Goal: Task Accomplishment & Management: Manage account settings

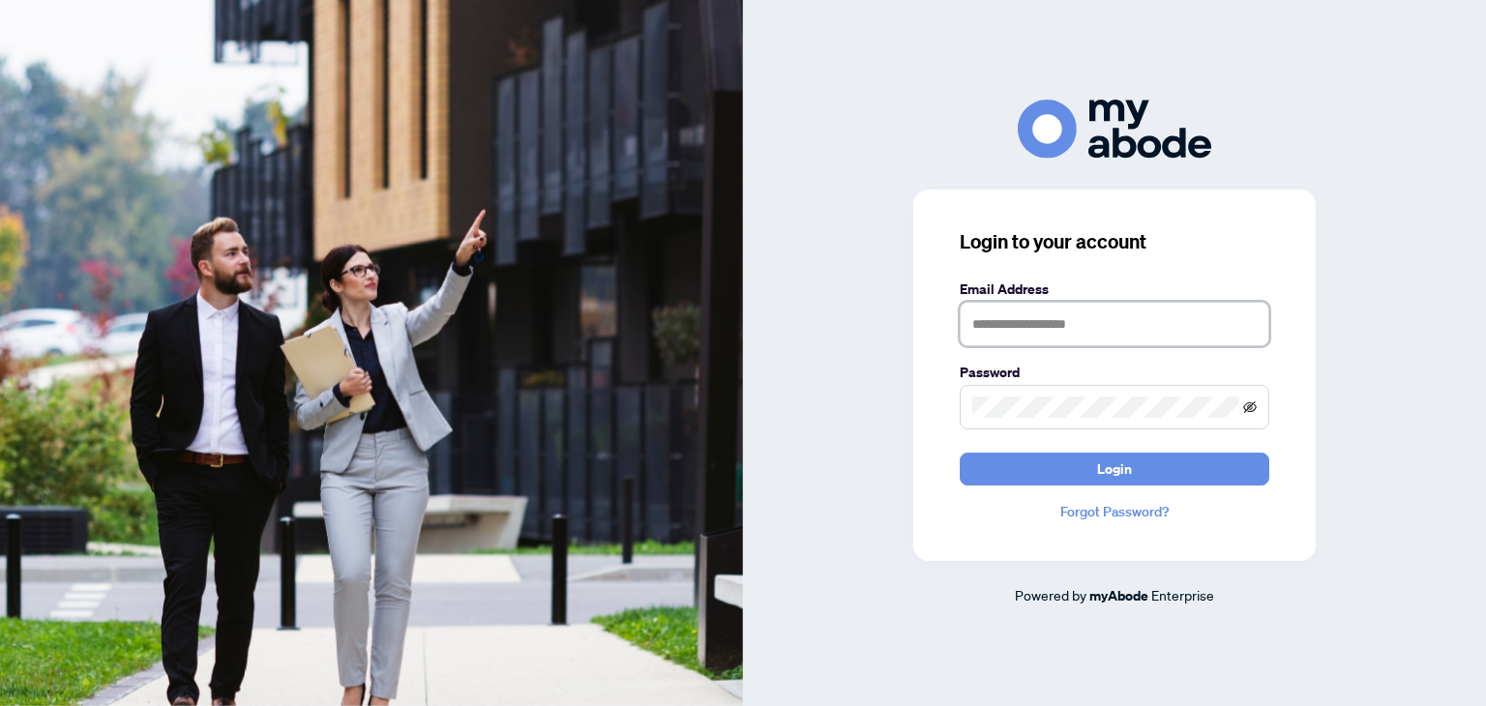
type input "**********"
click at [1252, 407] on icon "eye-invisible" at bounding box center [1251, 408] width 4 height 4
click at [1252, 407] on icon "eye" at bounding box center [1250, 407] width 14 height 10
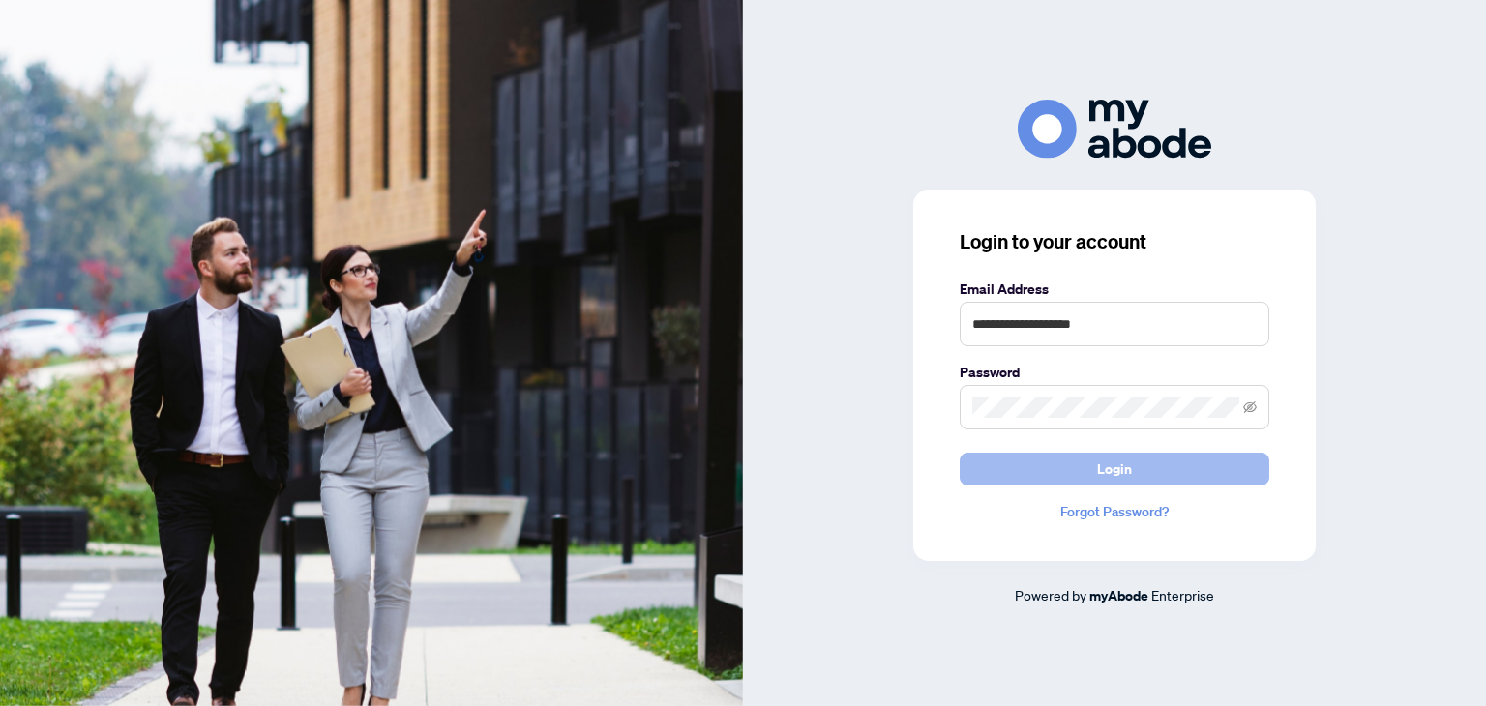
click at [1116, 462] on span "Login" at bounding box center [1114, 469] width 35 height 31
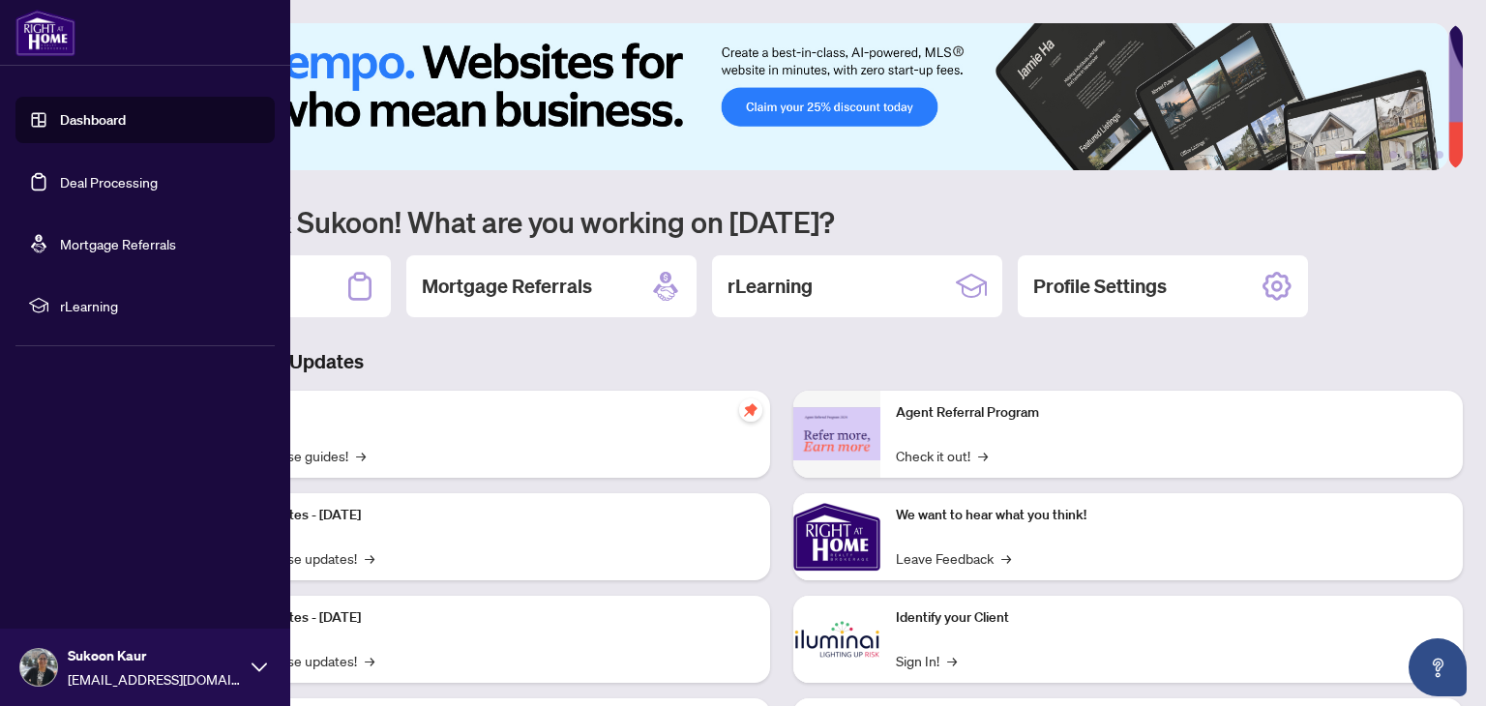
click at [87, 185] on link "Deal Processing" at bounding box center [109, 181] width 98 height 17
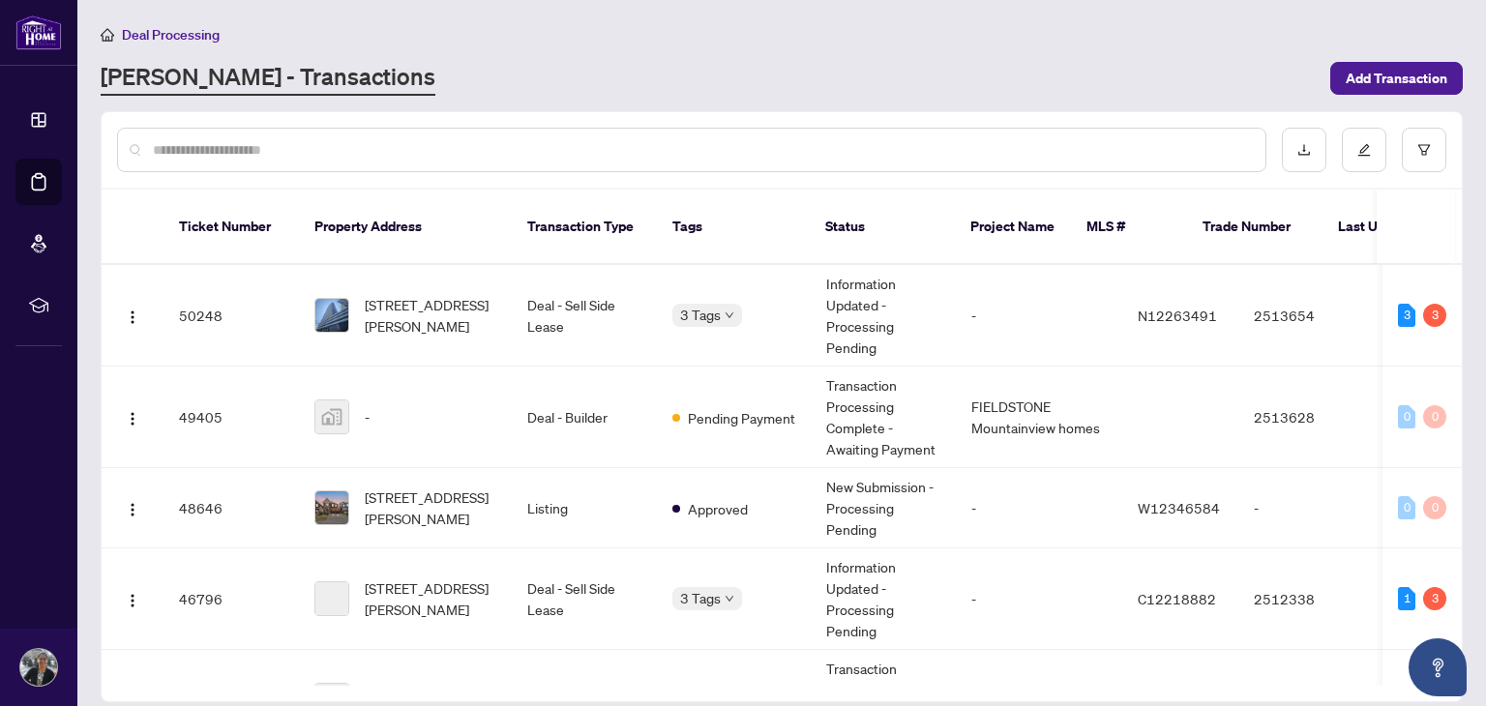
click at [507, 143] on input "text" at bounding box center [701, 149] width 1097 height 21
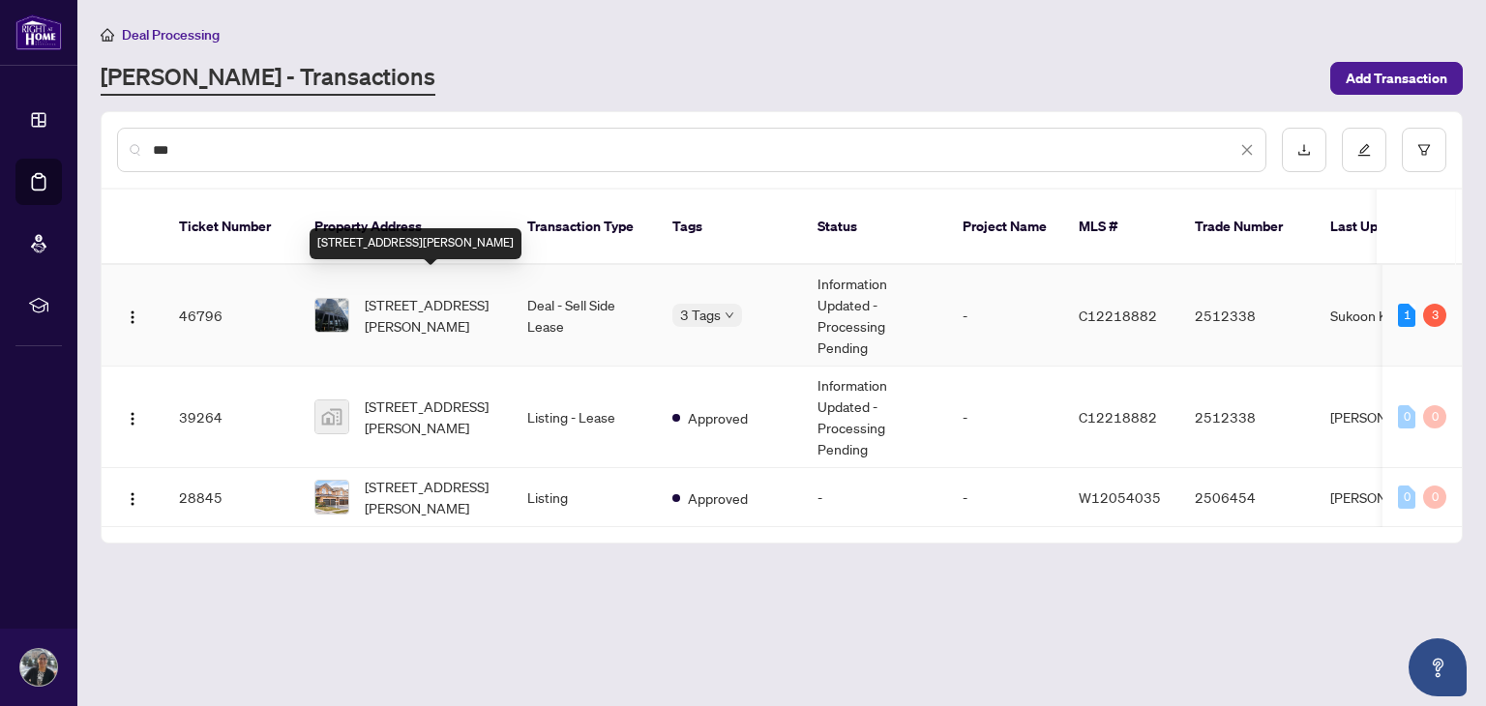
type input "***"
click at [433, 295] on span "[STREET_ADDRESS][PERSON_NAME]" at bounding box center [431, 315] width 132 height 43
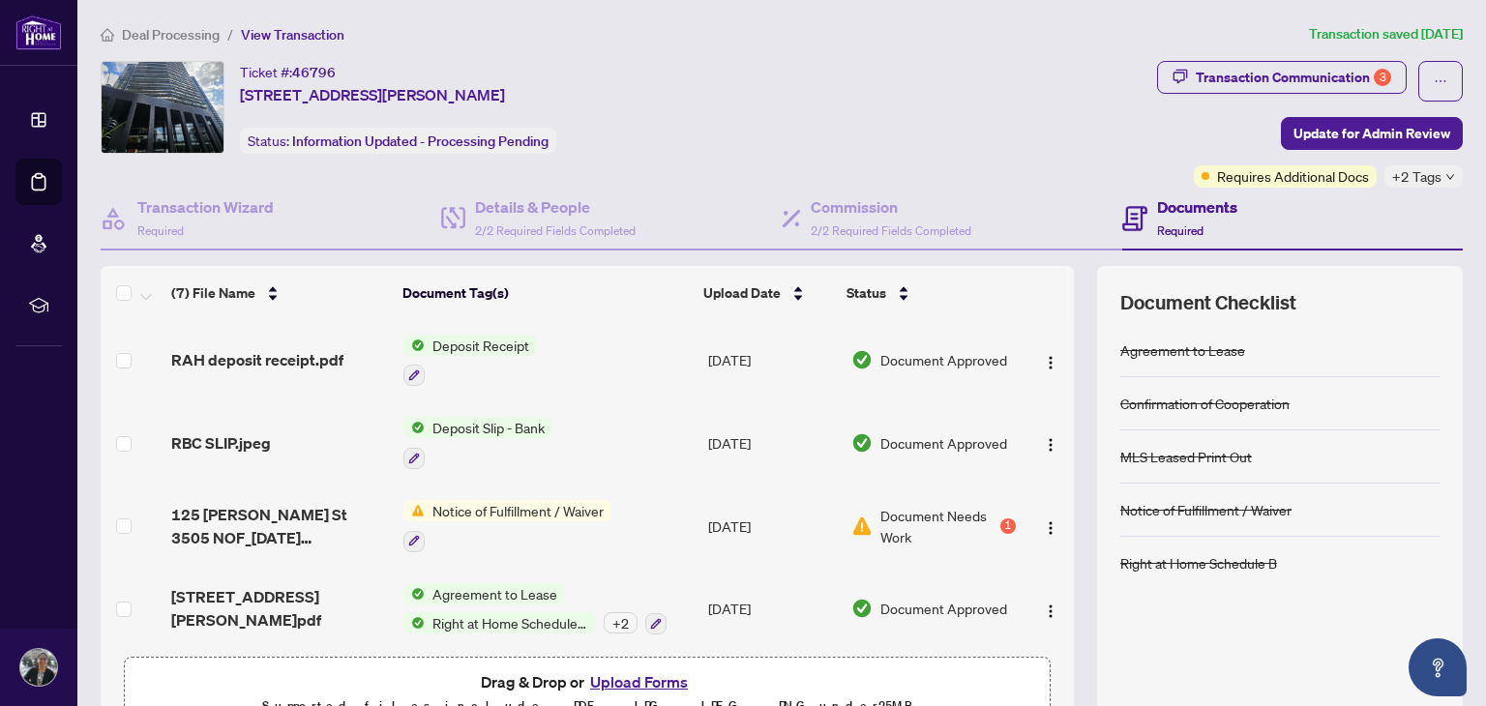
scroll to position [103, 0]
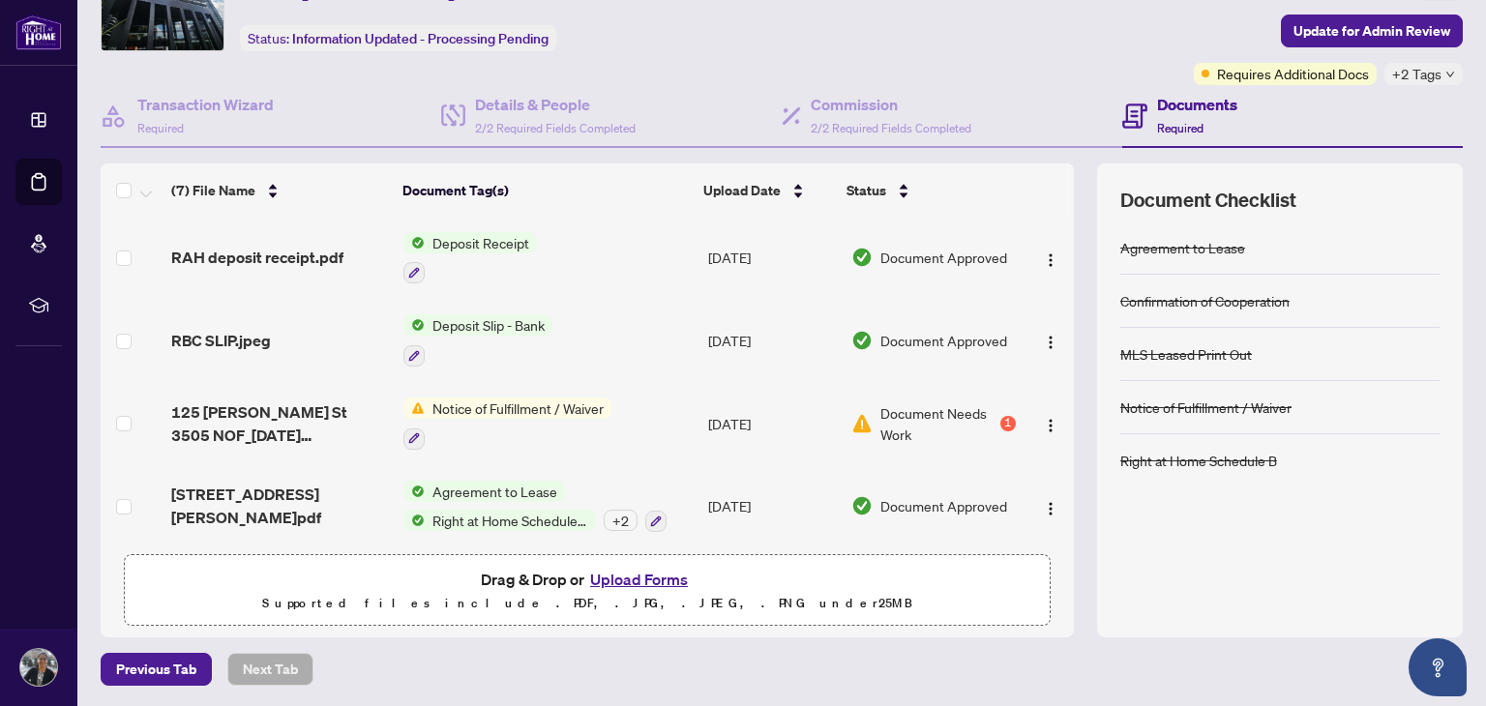
click at [645, 570] on button "Upload Forms" at bounding box center [638, 579] width 109 height 25
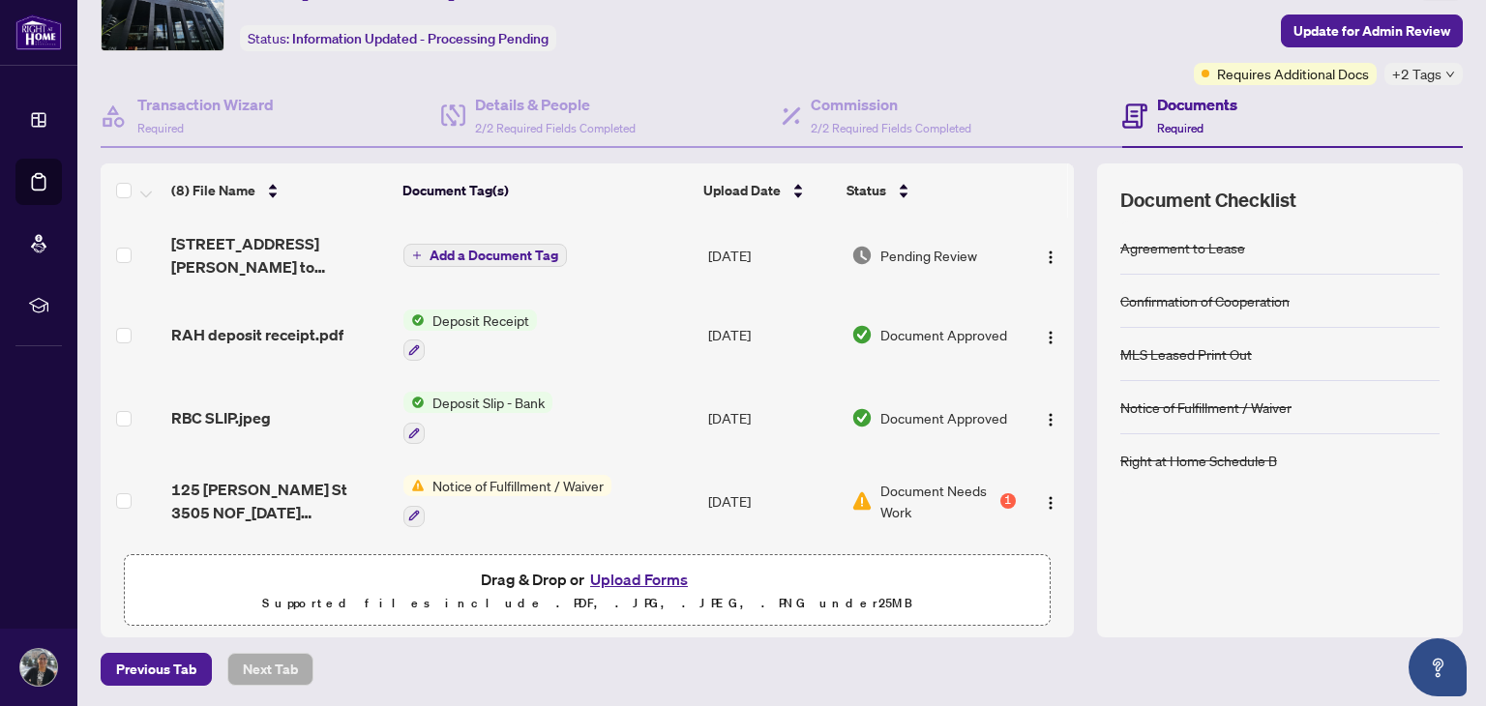
click at [514, 249] on span "Add a Document Tag" at bounding box center [494, 256] width 129 height 14
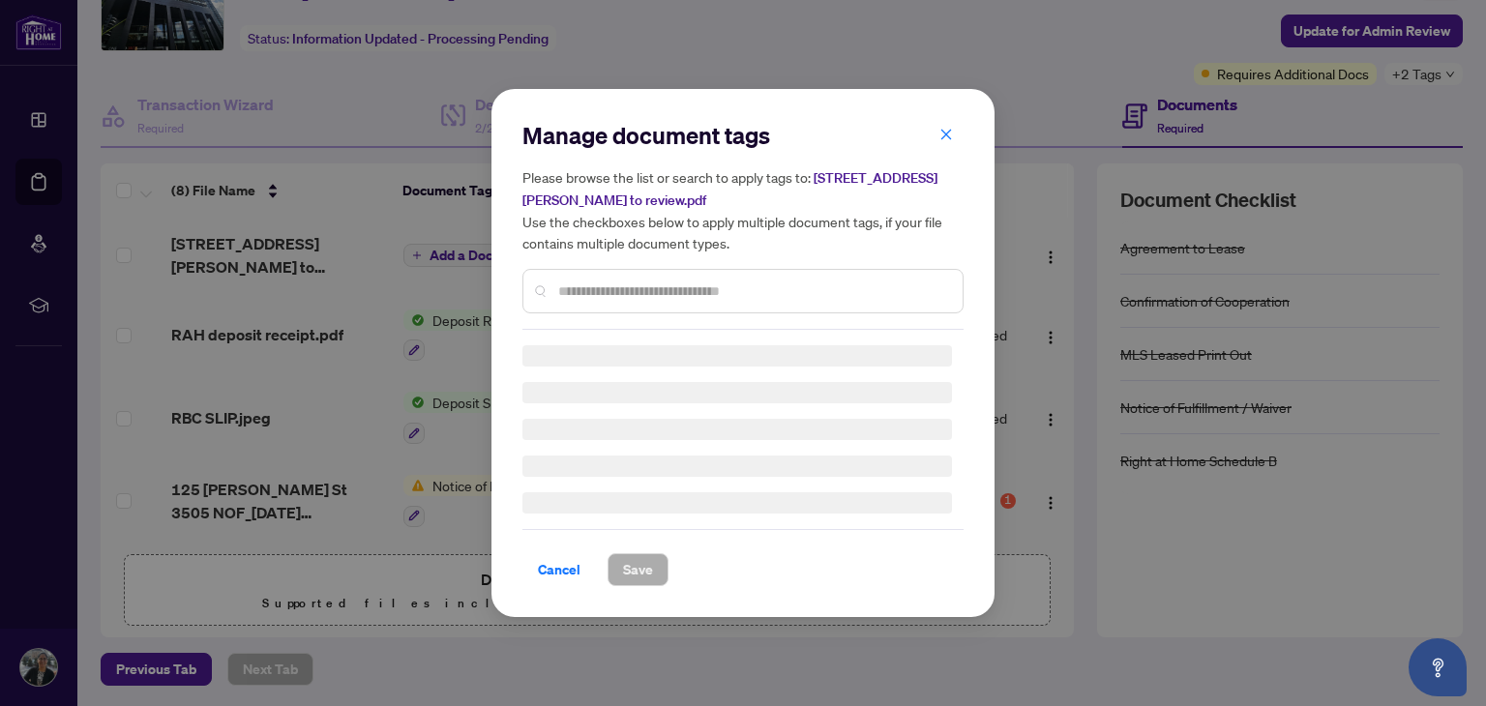
click at [698, 287] on div "Manage document tags Please browse the list or search to apply tags to: [STREET…" at bounding box center [742, 225] width 441 height 210
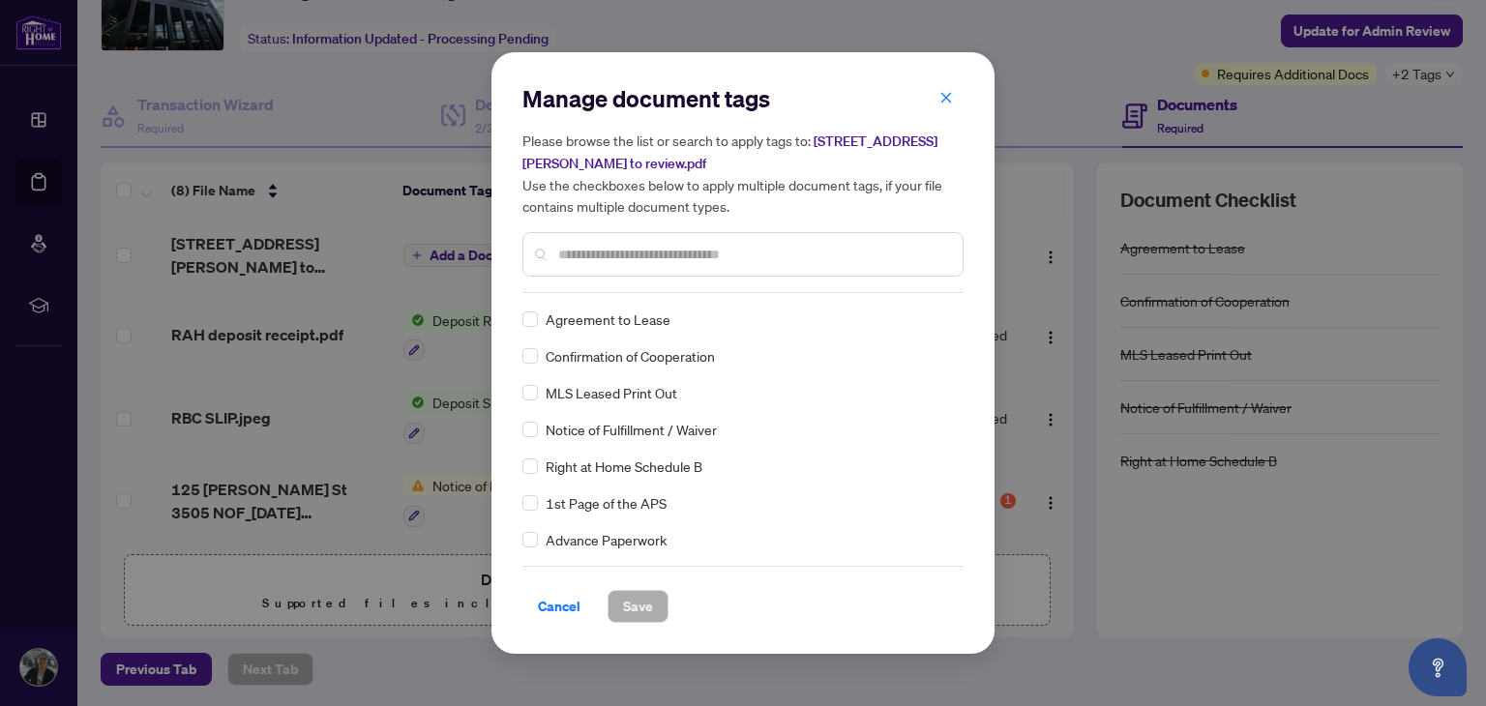
drag, startPoint x: 698, startPoint y: 287, endPoint x: 723, endPoint y: 248, distance: 47.0
click at [723, 248] on div "Manage document tags Please browse the list or search to apply tags to: [STREET…" at bounding box center [742, 188] width 441 height 210
click at [723, 248] on input "text" at bounding box center [752, 254] width 389 height 21
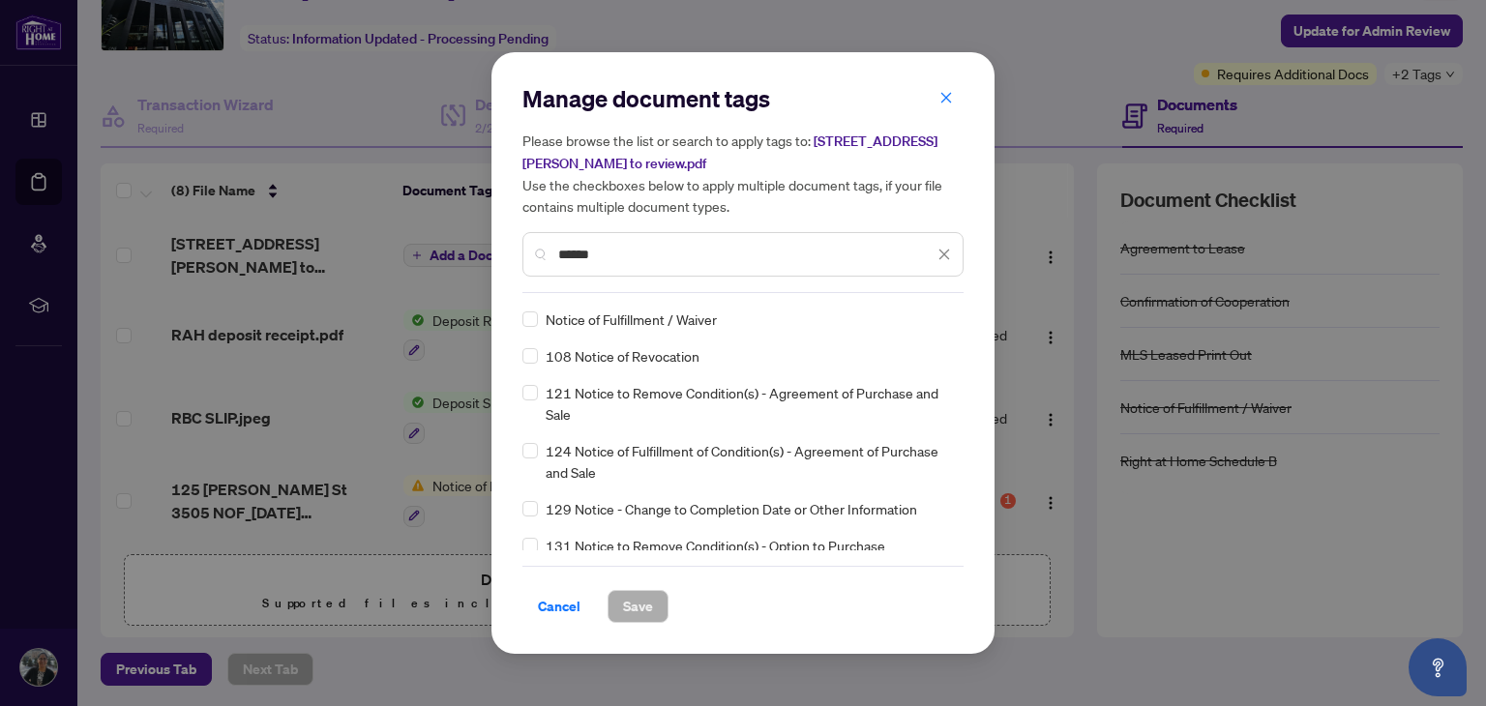
type input "******"
click at [646, 611] on span "Save" at bounding box center [638, 606] width 30 height 31
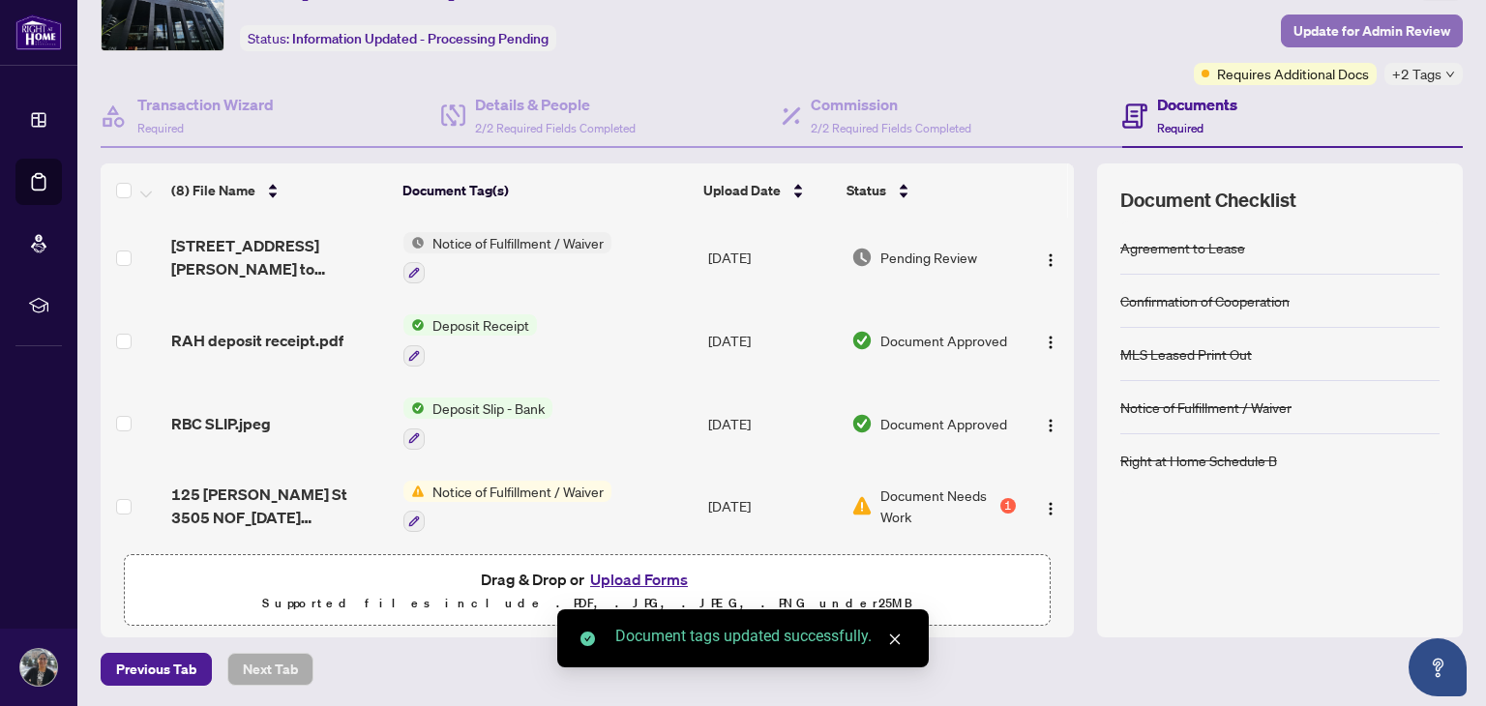
click at [1362, 27] on span "Update for Admin Review" at bounding box center [1372, 30] width 157 height 31
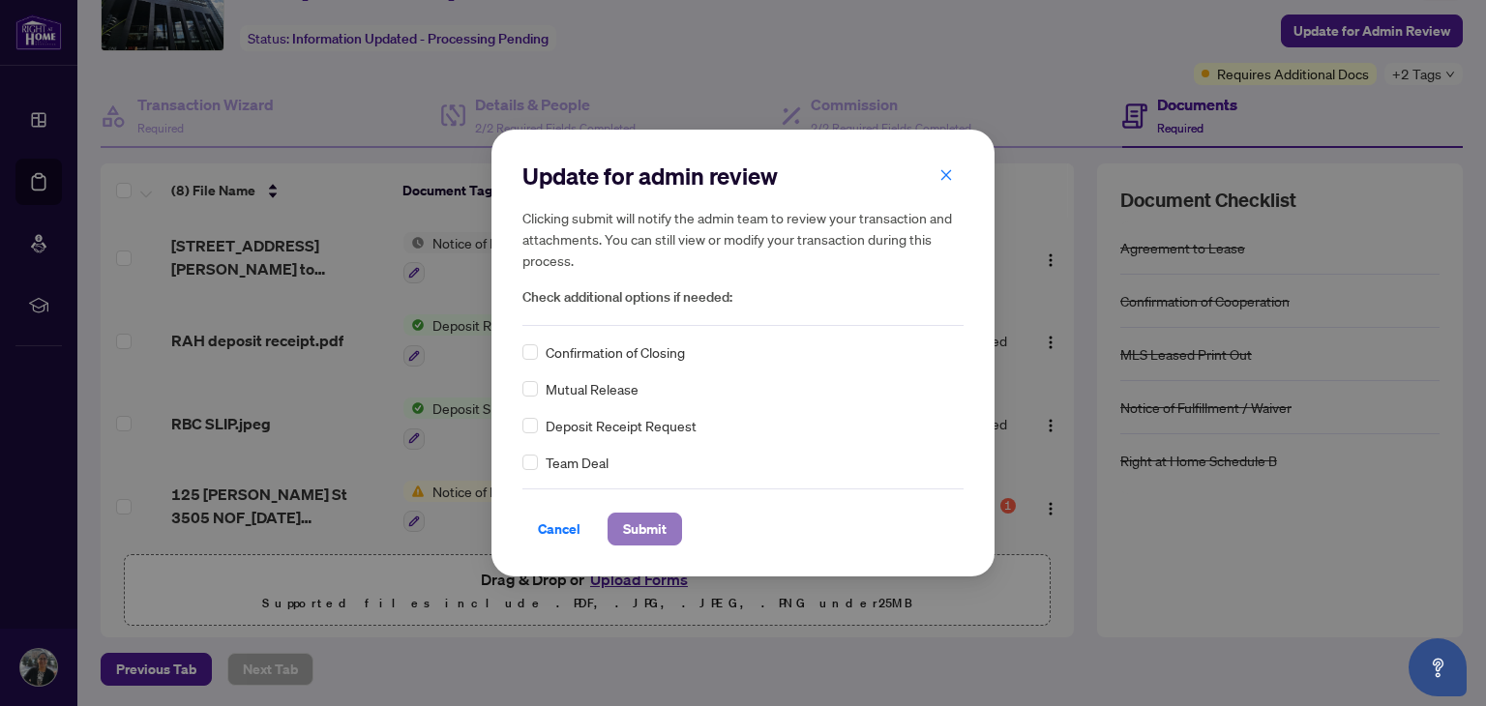
click at [634, 532] on span "Submit" at bounding box center [645, 529] width 44 height 31
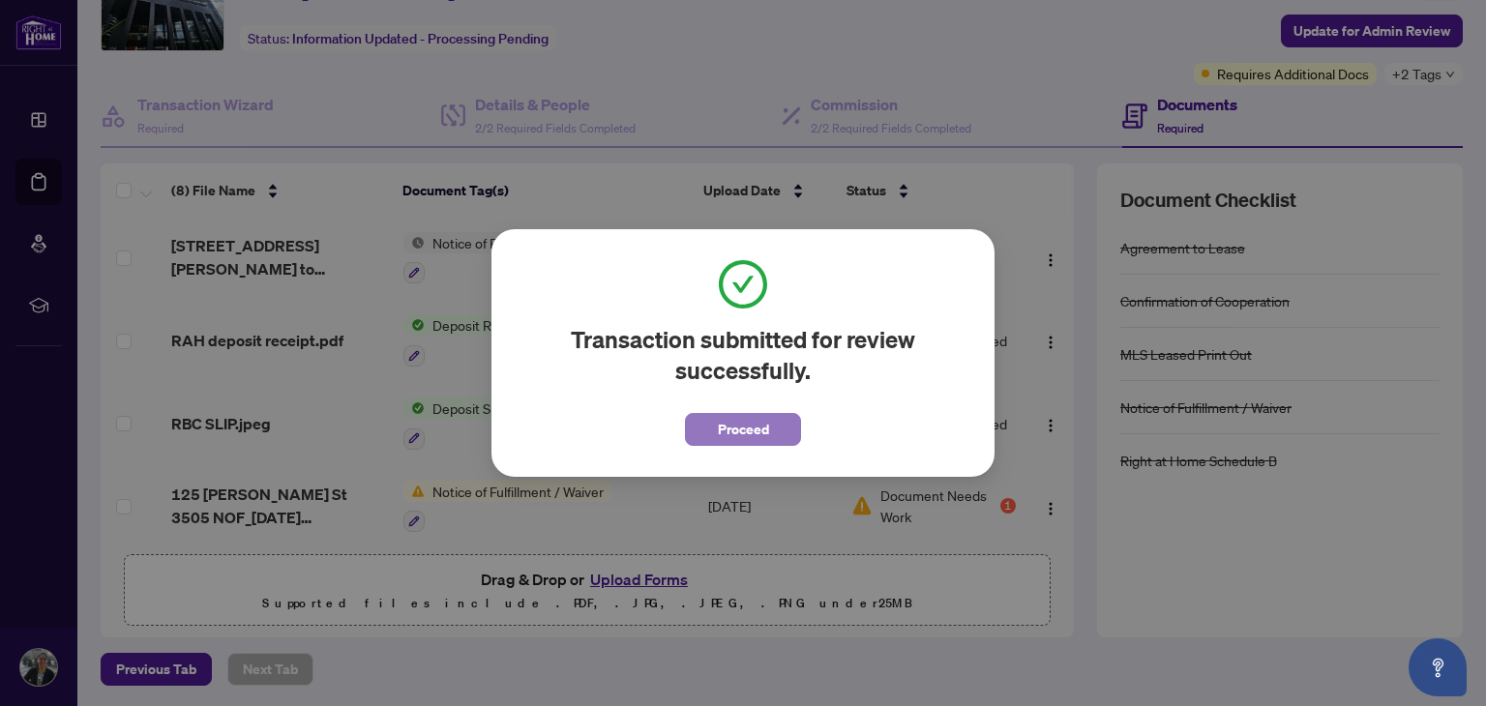
click at [751, 421] on span "Proceed" at bounding box center [743, 429] width 51 height 31
